Goal: Find specific page/section: Find specific page/section

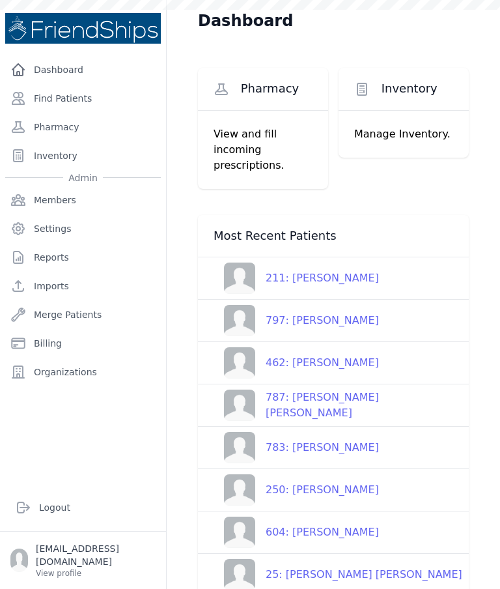
click at [353, 279] on div "211: Buthaina Ali Saeed" at bounding box center [317, 278] width 124 height 16
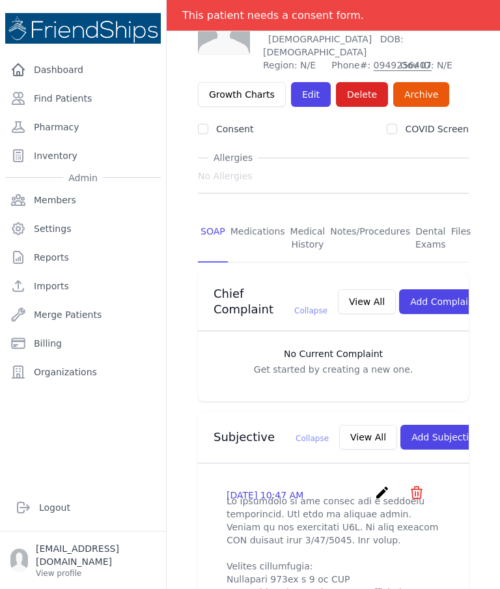
scroll to position [85, 0]
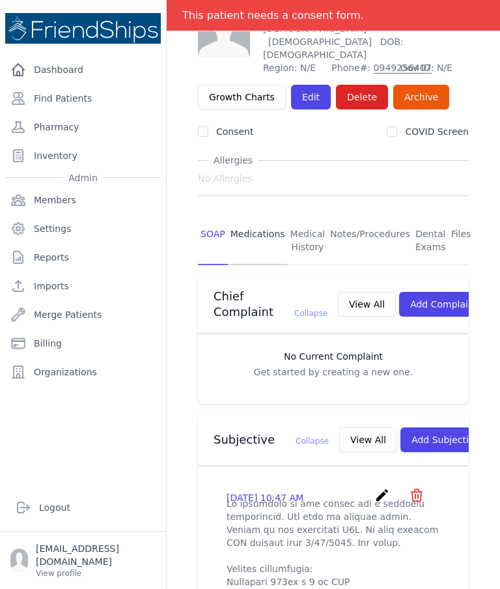
click at [255, 217] on link "Medications" at bounding box center [258, 241] width 60 height 48
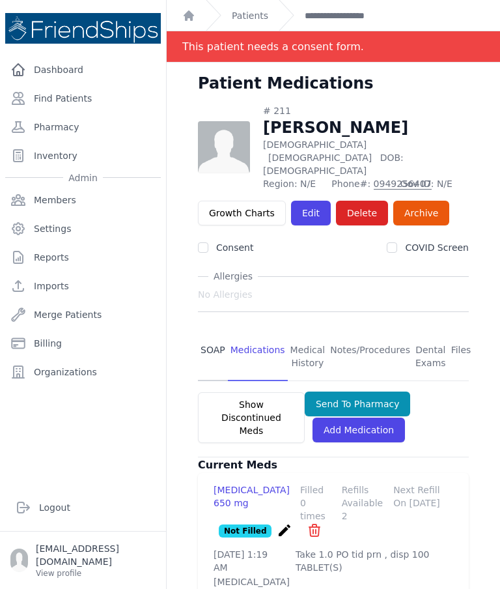
click at [210, 333] on link "SOAP" at bounding box center [213, 357] width 30 height 48
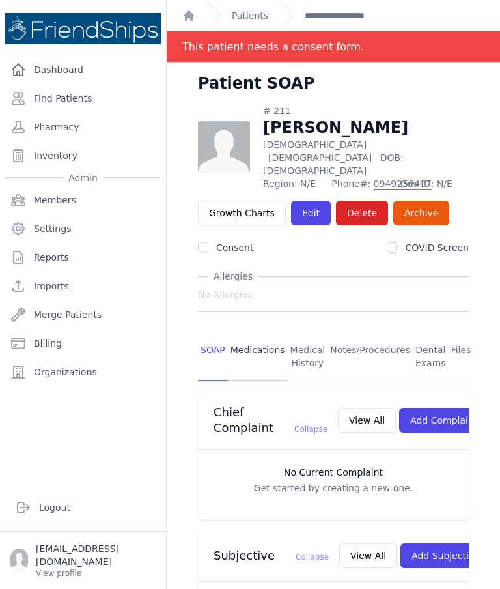
click at [261, 333] on link "Medications" at bounding box center [258, 357] width 60 height 48
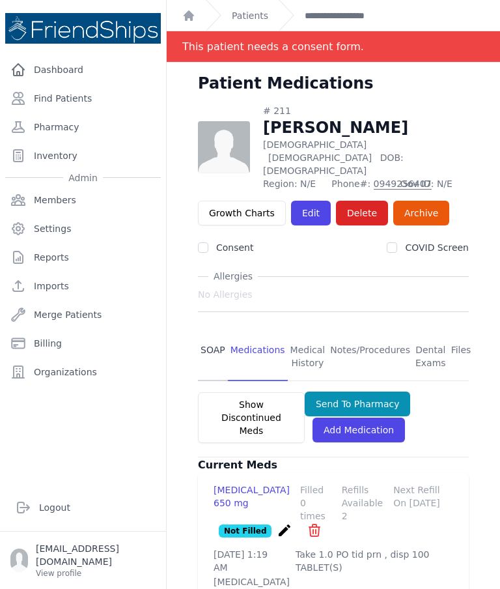
click at [214, 333] on link "SOAP" at bounding box center [213, 357] width 30 height 48
click at [204, 333] on link "SOAP" at bounding box center [213, 357] width 30 height 48
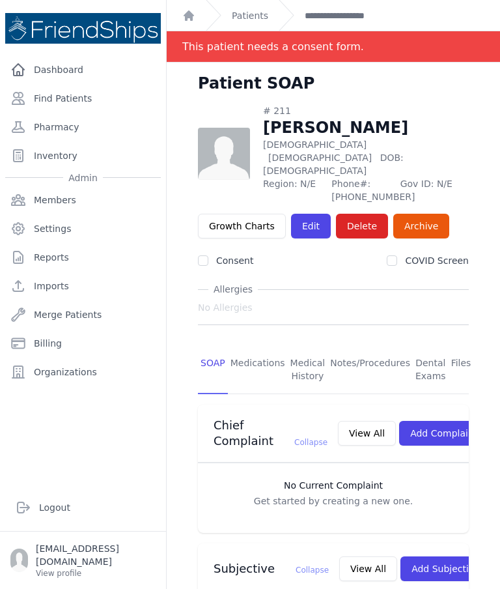
click at [220, 346] on link "SOAP" at bounding box center [213, 370] width 30 height 48
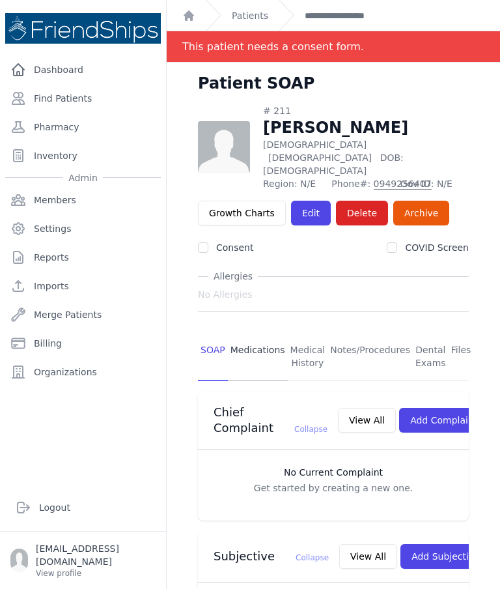
click at [263, 333] on link "Medications" at bounding box center [258, 357] width 60 height 48
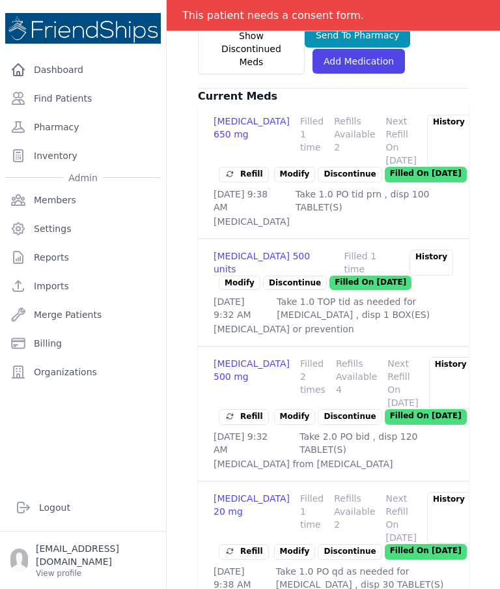
scroll to position [368, 0]
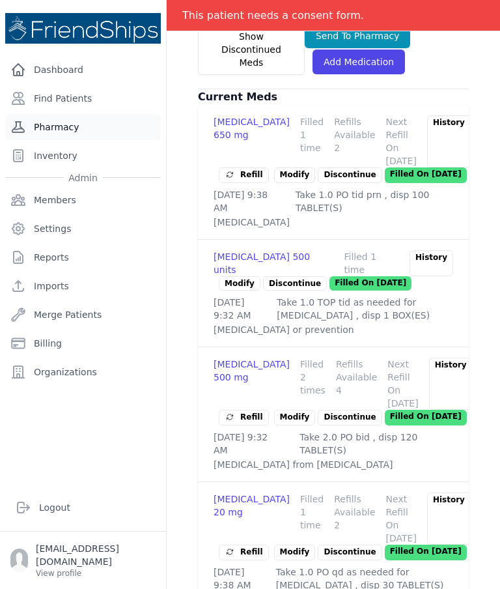
click at [66, 114] on link "Pharmacy" at bounding box center [83, 127] width 156 height 26
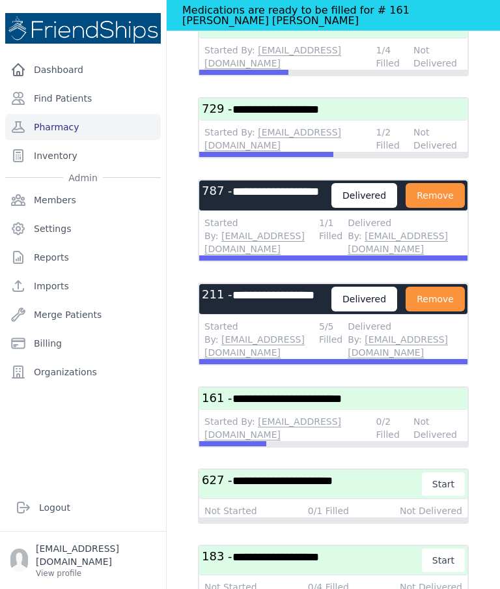
scroll to position [149, 0]
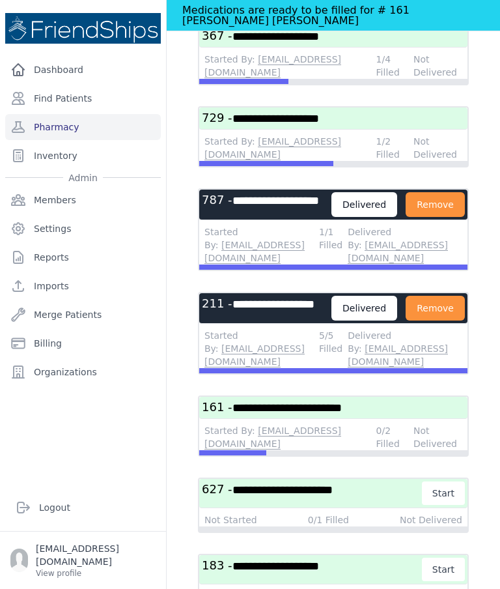
click at [325, 397] on div "**********" at bounding box center [333, 408] width 268 height 22
click at [94, 97] on link "Find Patients" at bounding box center [83, 98] width 156 height 26
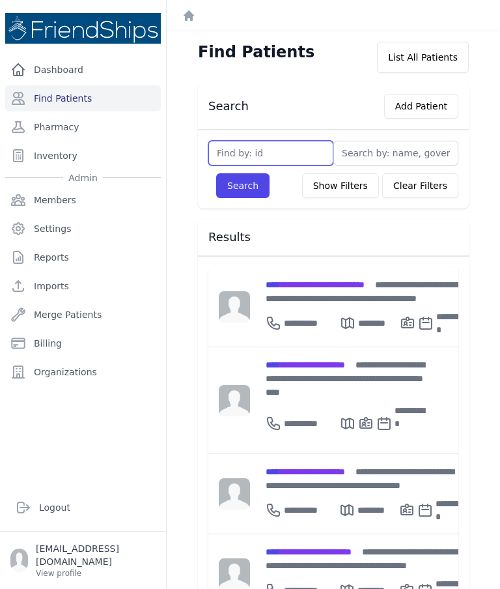
click at [294, 150] on input "text" at bounding box center [271, 153] width 125 height 25
type input "129"
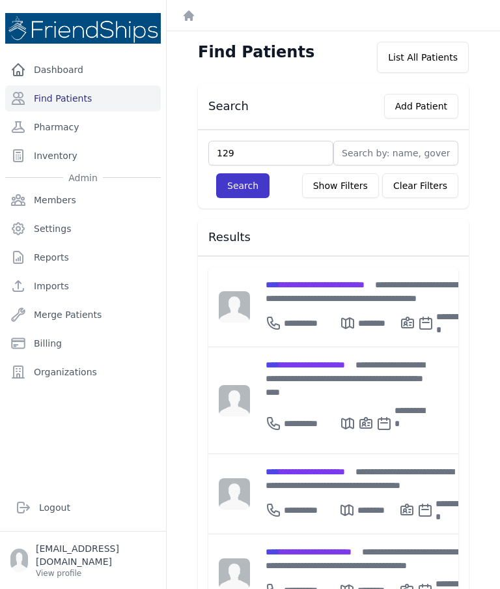
click at [248, 191] on button "Search" at bounding box center [242, 185] width 53 height 25
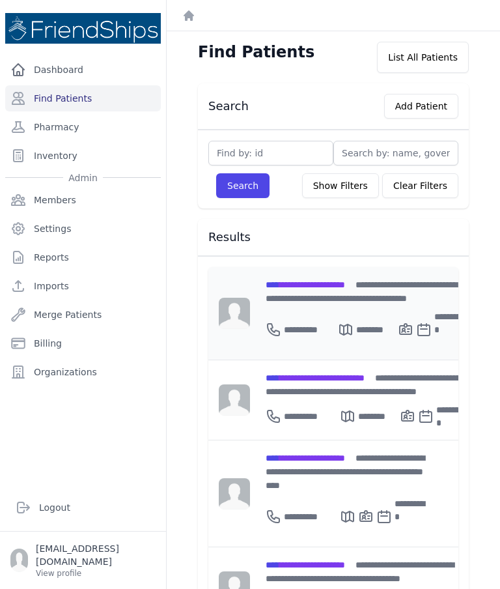
click at [340, 287] on span "**********" at bounding box center [305, 284] width 79 height 9
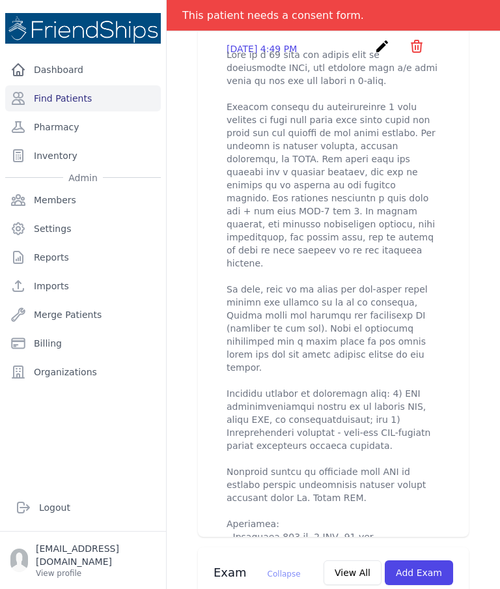
scroll to position [548, 0]
